Goal: Book appointment/travel/reservation

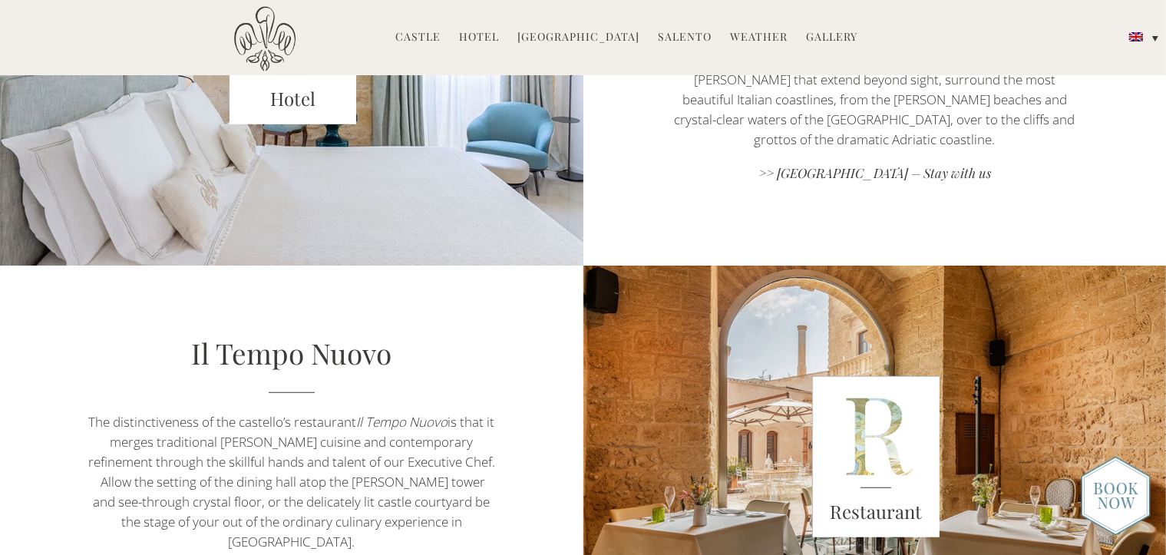
scroll to position [921, 0]
click at [871, 164] on link ">> [GEOGRAPHIC_DATA] – Stay with us" at bounding box center [874, 174] width 408 height 21
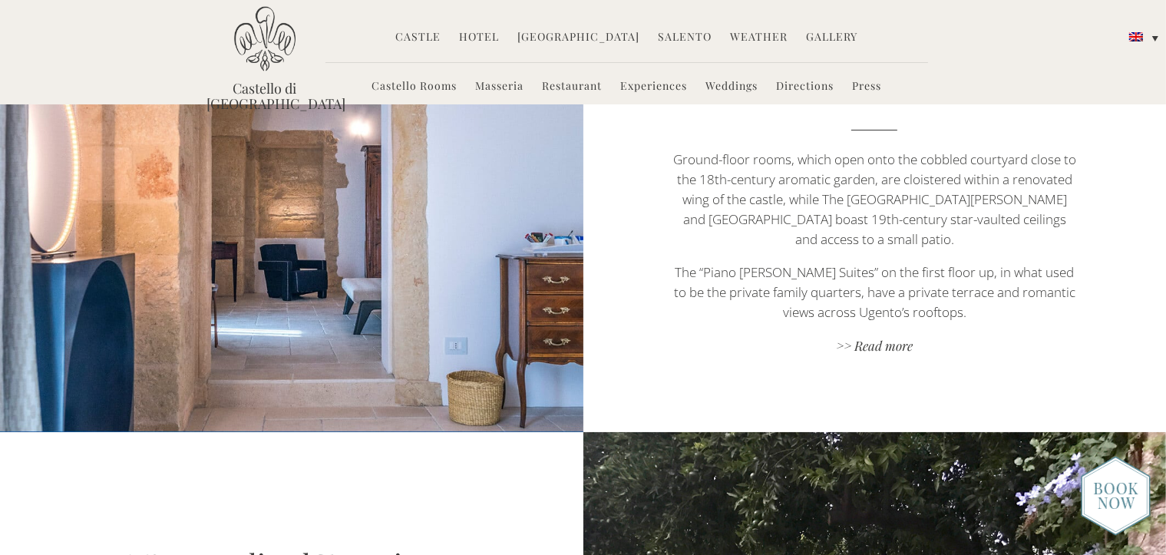
scroll to position [998, 0]
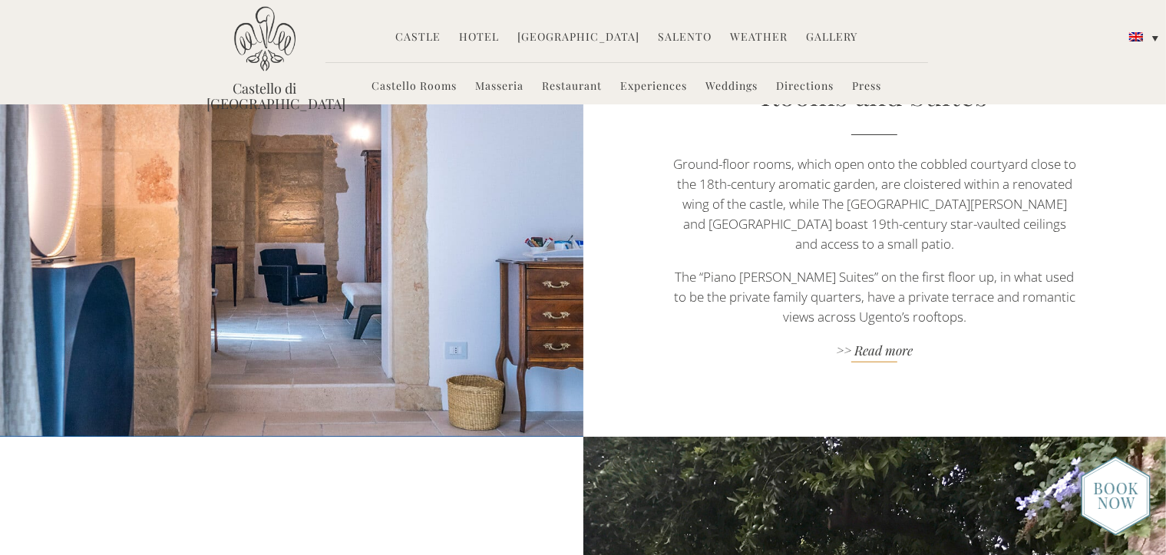
click at [887, 341] on link ">> Read more" at bounding box center [874, 351] width 408 height 21
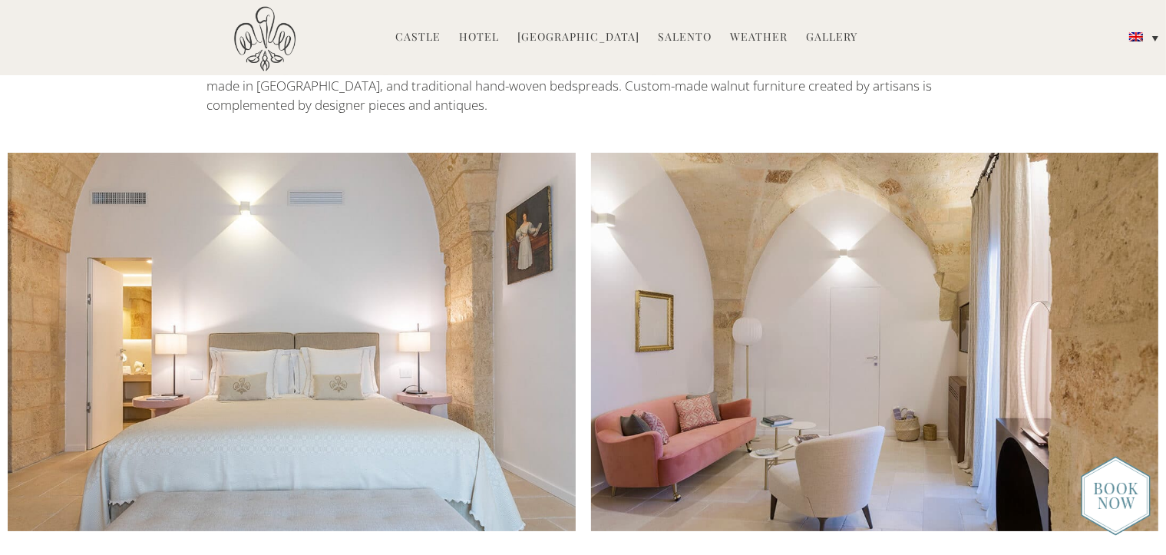
scroll to position [2302, 0]
click at [1149, 486] on img at bounding box center [1115, 496] width 70 height 80
